Goal: Task Accomplishment & Management: Manage account settings

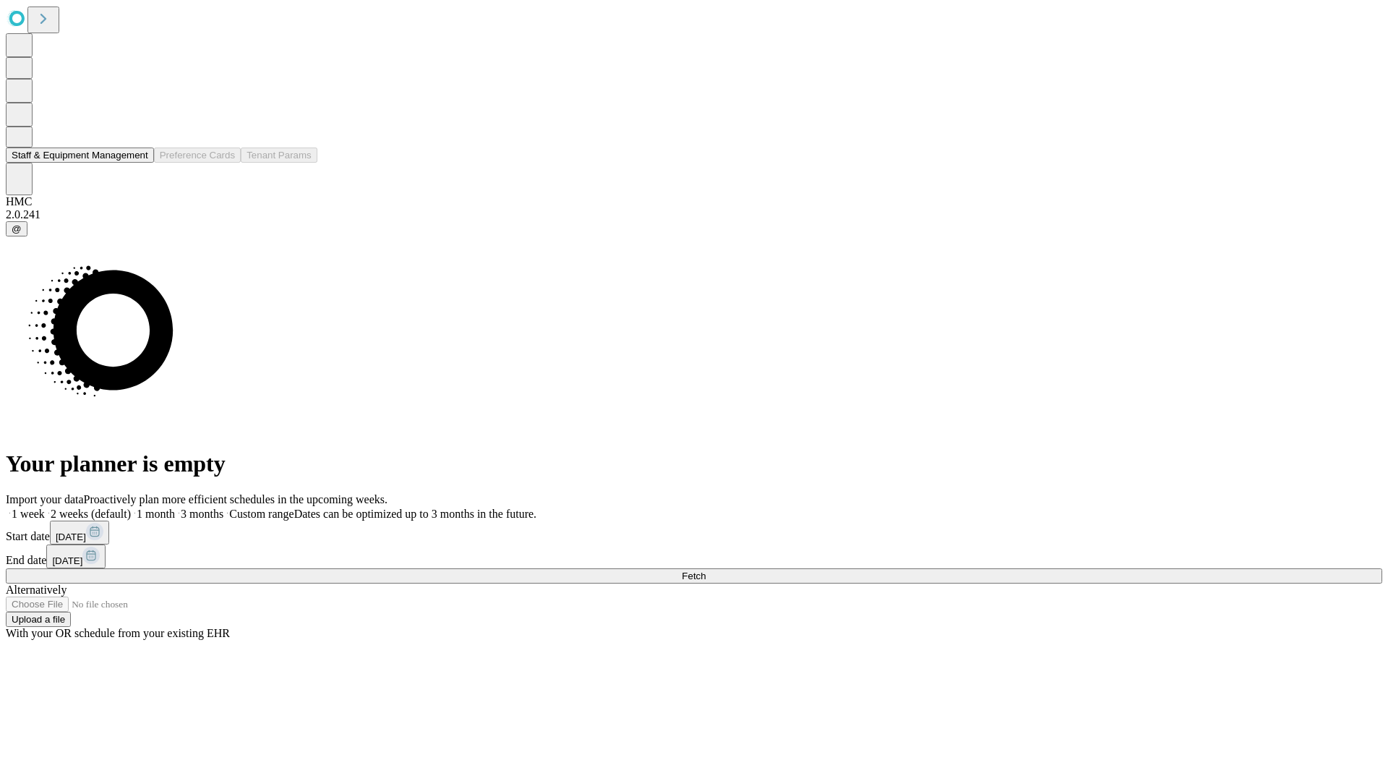
click at [138, 163] on button "Staff & Equipment Management" at bounding box center [80, 154] width 148 height 15
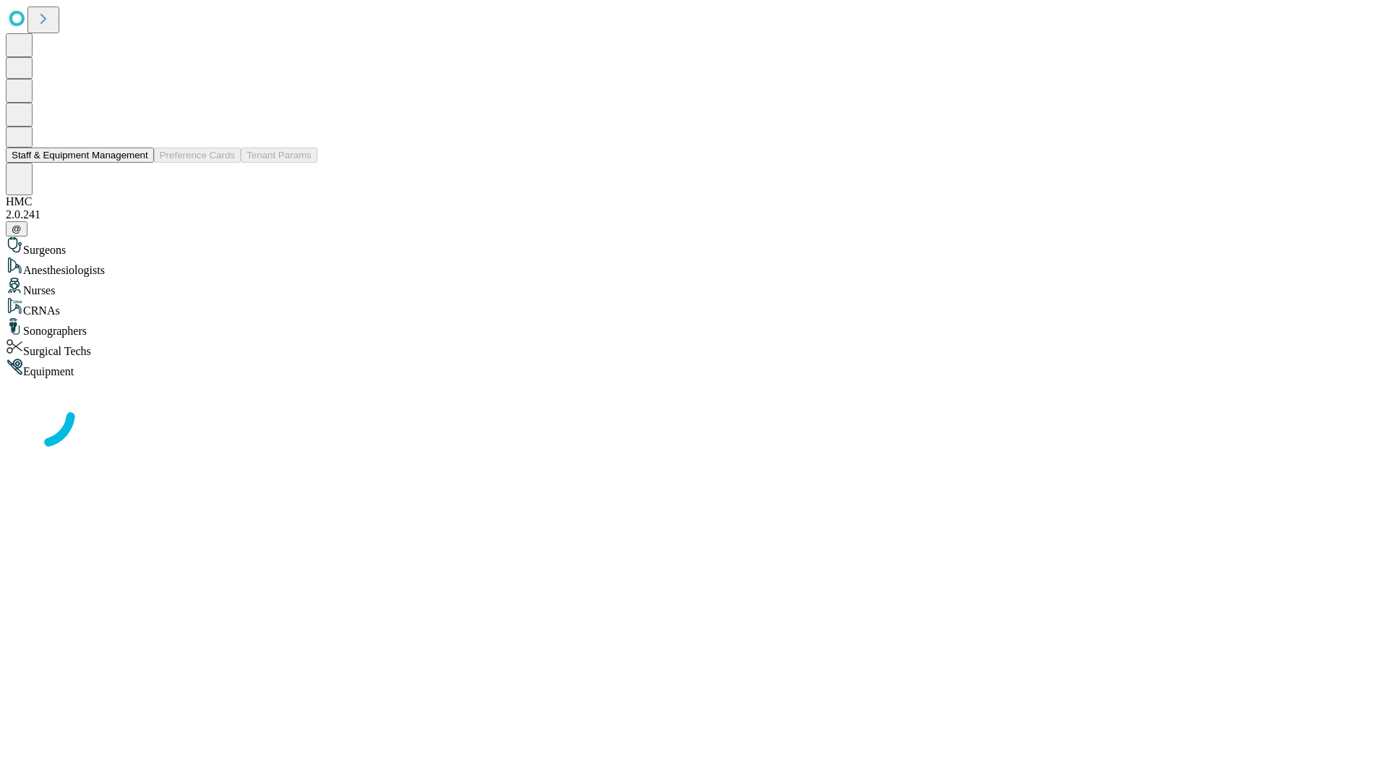
click at [138, 163] on button "Staff & Equipment Management" at bounding box center [80, 154] width 148 height 15
